Goal: Find specific page/section: Find specific page/section

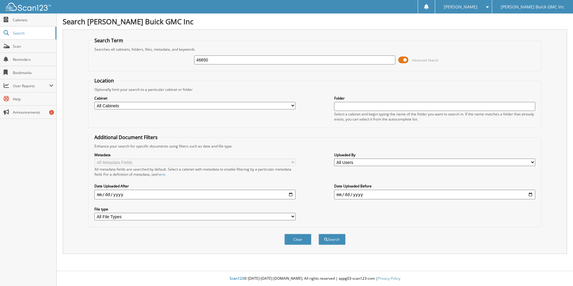
type input "46650"
click at [319, 234] on button "Search" at bounding box center [332, 239] width 27 height 11
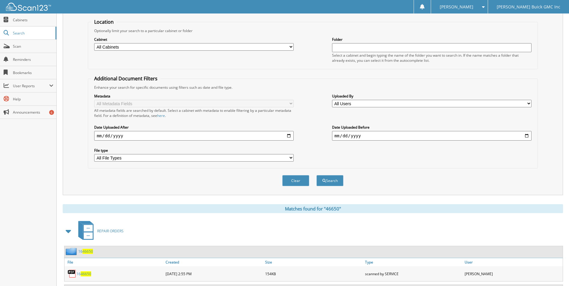
scroll to position [111, 0]
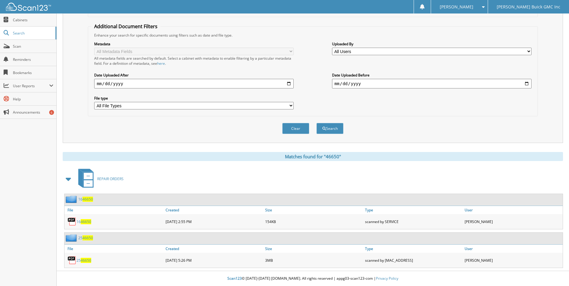
click at [83, 259] on span "46650" at bounding box center [86, 260] width 10 height 5
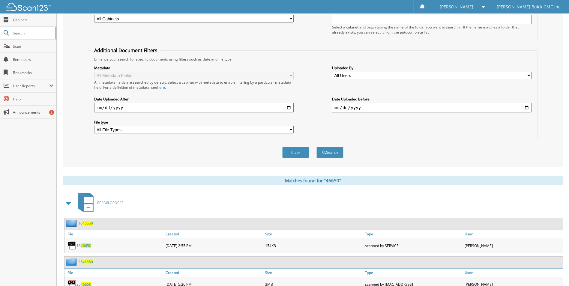
scroll to position [0, 0]
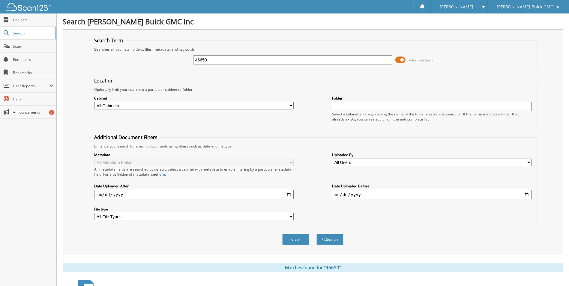
click at [469, 2] on div "[PERSON_NAME]" at bounding box center [459, 6] width 51 height 13
click at [475, 19] on link "Settings" at bounding box center [459, 18] width 57 height 10
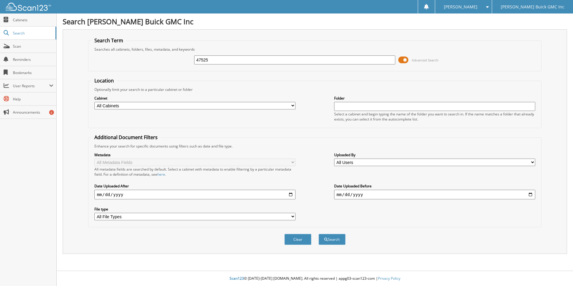
type input "47525"
click at [319, 234] on button "Search" at bounding box center [332, 239] width 27 height 11
